Goal: Task Accomplishment & Management: Use online tool/utility

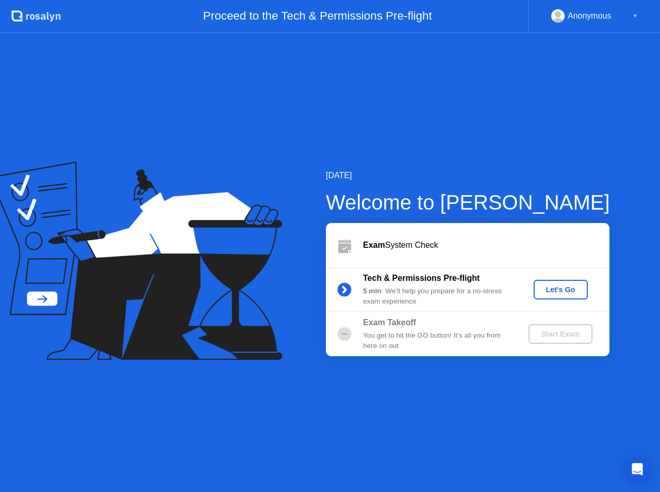
click at [553, 292] on div "Let's Go" at bounding box center [561, 289] width 46 height 8
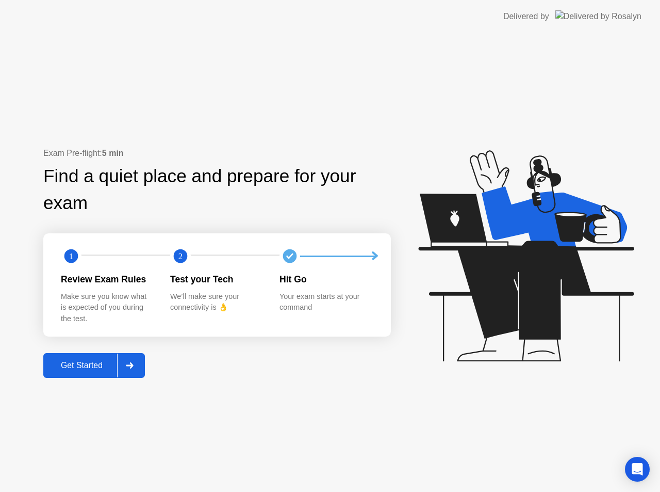
click at [86, 377] on button "Get Started" at bounding box center [94, 365] width 102 height 25
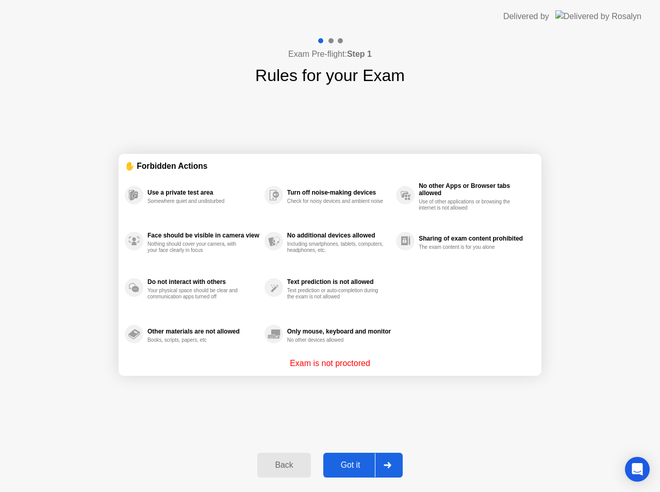
click at [344, 469] on div "Got it" at bounding box center [351, 464] width 49 height 9
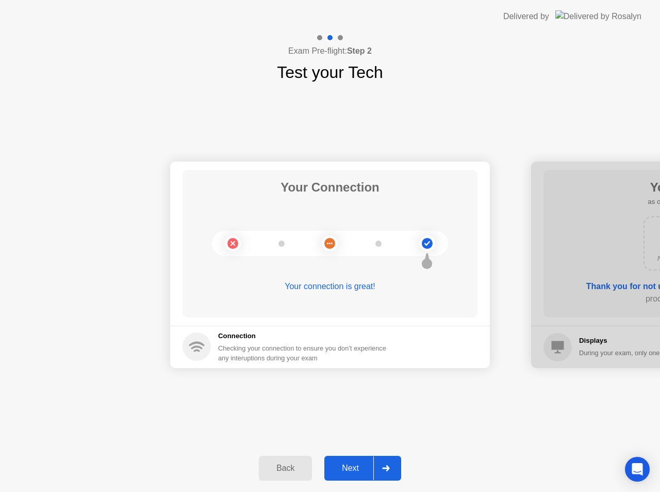
click at [344, 469] on div "Next" at bounding box center [351, 467] width 46 height 9
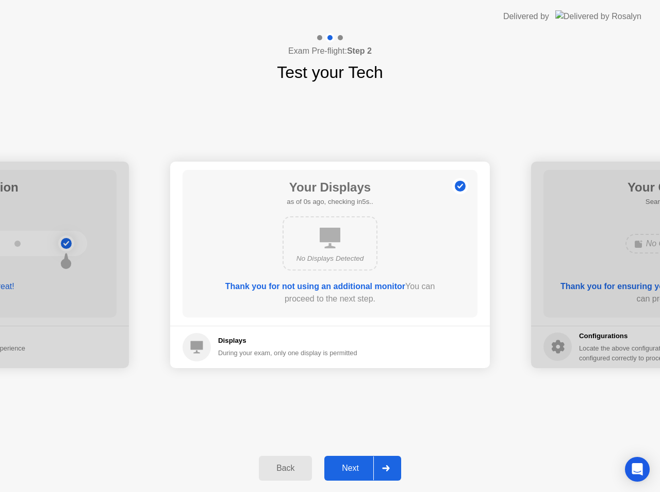
click at [344, 469] on div "Next" at bounding box center [351, 467] width 46 height 9
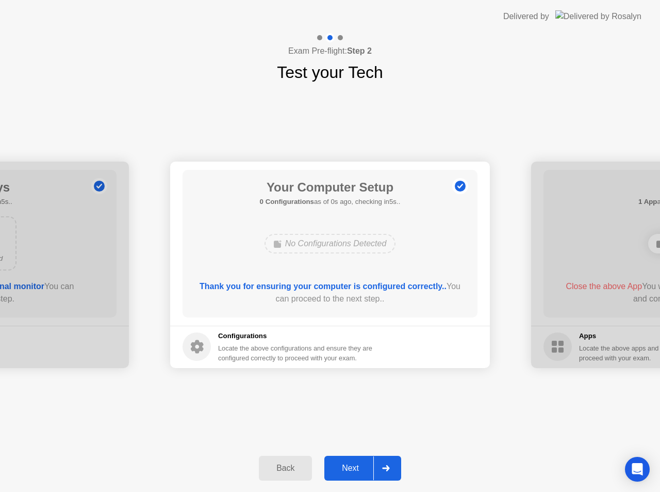
click at [344, 469] on div "Next" at bounding box center [351, 467] width 46 height 9
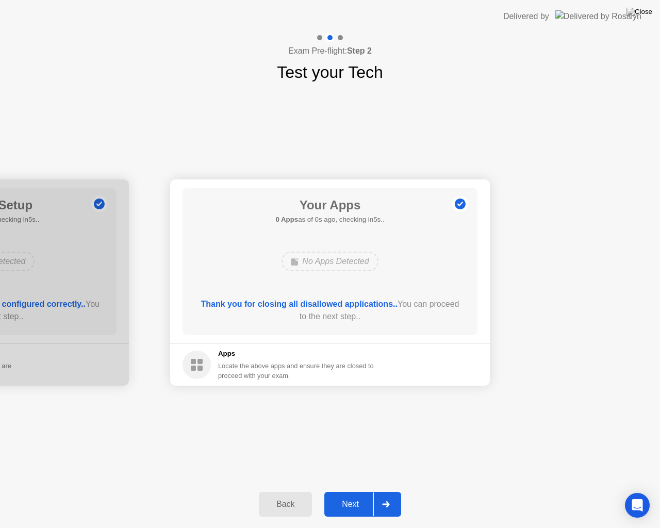
click at [354, 491] on div "Next" at bounding box center [351, 504] width 46 height 9
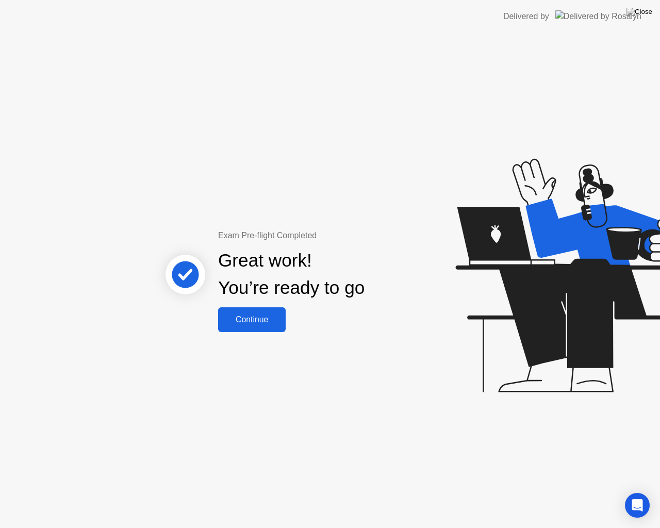
click at [252, 317] on div "Continue" at bounding box center [251, 319] width 61 height 9
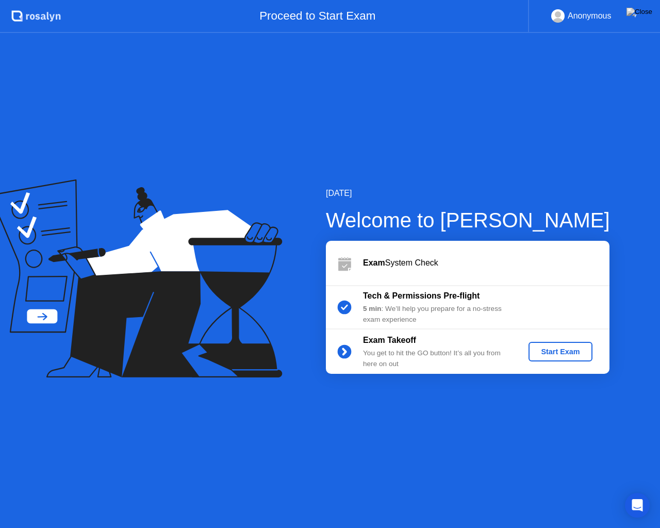
click at [565, 352] on div "Start Exam" at bounding box center [560, 352] width 55 height 8
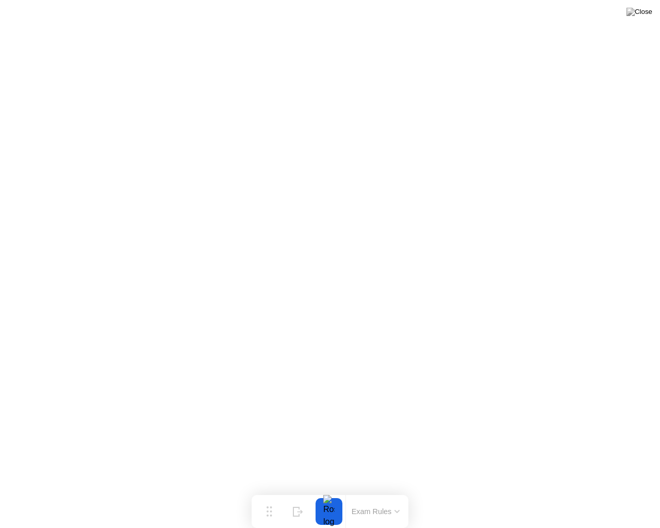
click at [395, 491] on button "Exam Rules" at bounding box center [376, 511] width 55 height 9
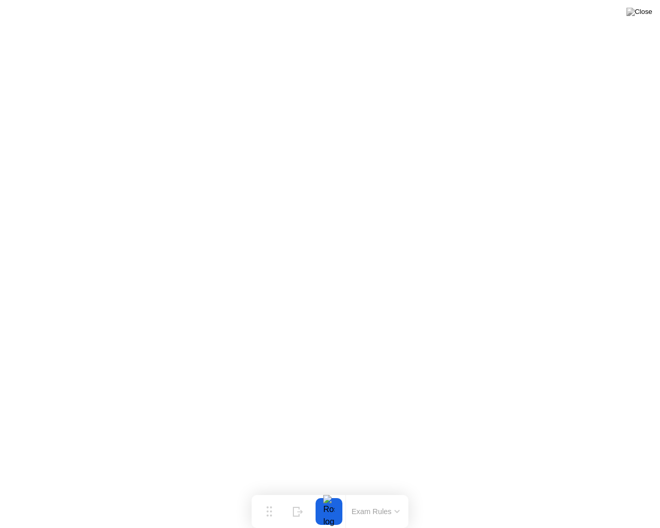
click at [389, 491] on button "Exam Rules" at bounding box center [376, 511] width 55 height 9
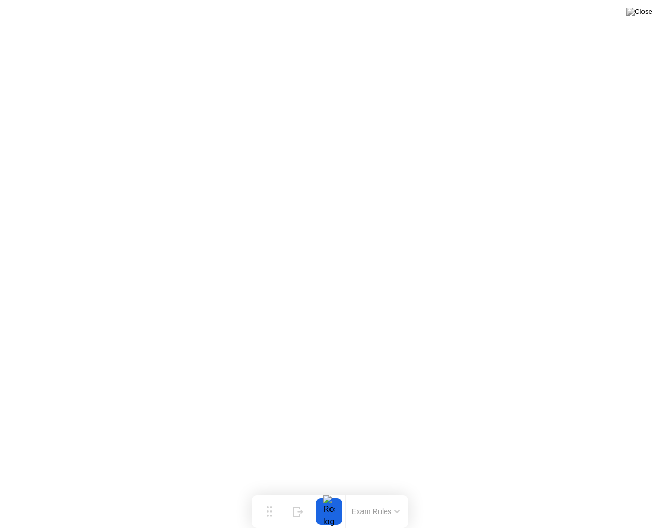
click at [650, 19] on button at bounding box center [639, 11] width 31 height 13
click at [640, 14] on img at bounding box center [640, 12] width 26 height 8
